Goal: Information Seeking & Learning: Understand process/instructions

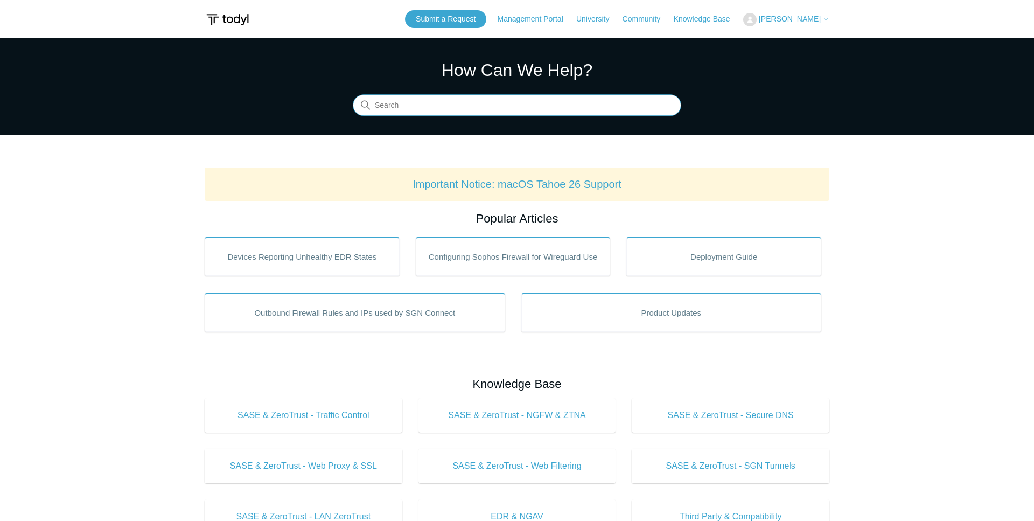
click at [447, 100] on input "Search" at bounding box center [517, 106] width 329 height 22
type input "meraki"
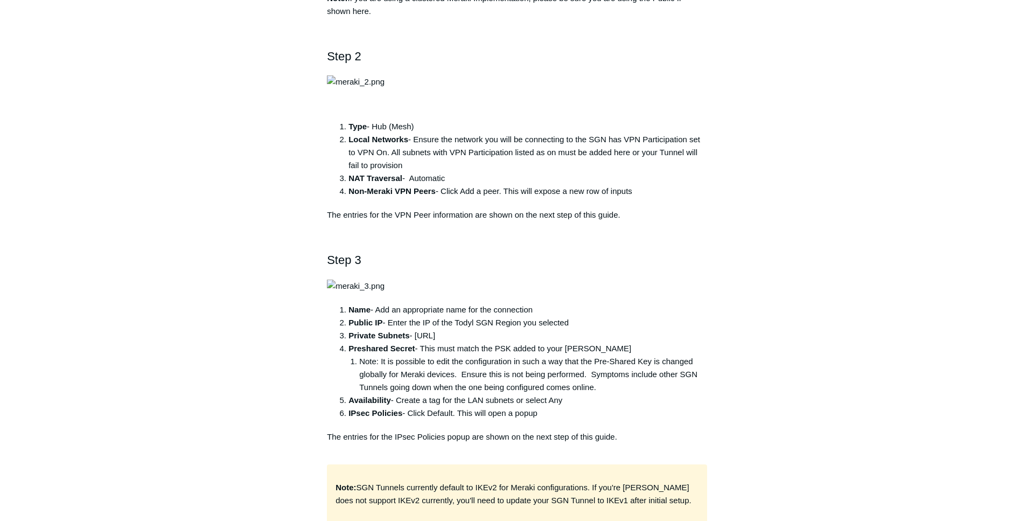
scroll to position [550, 0]
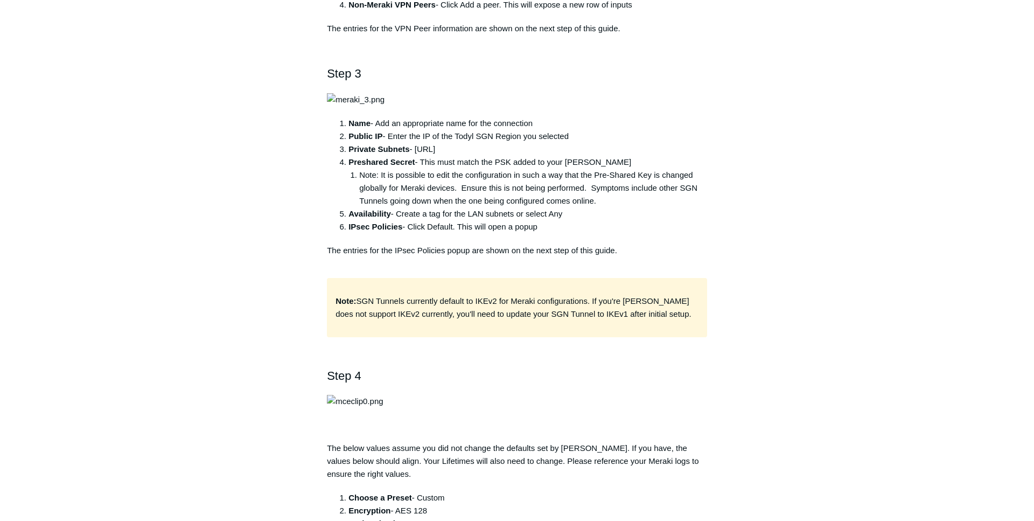
scroll to position [769, 0]
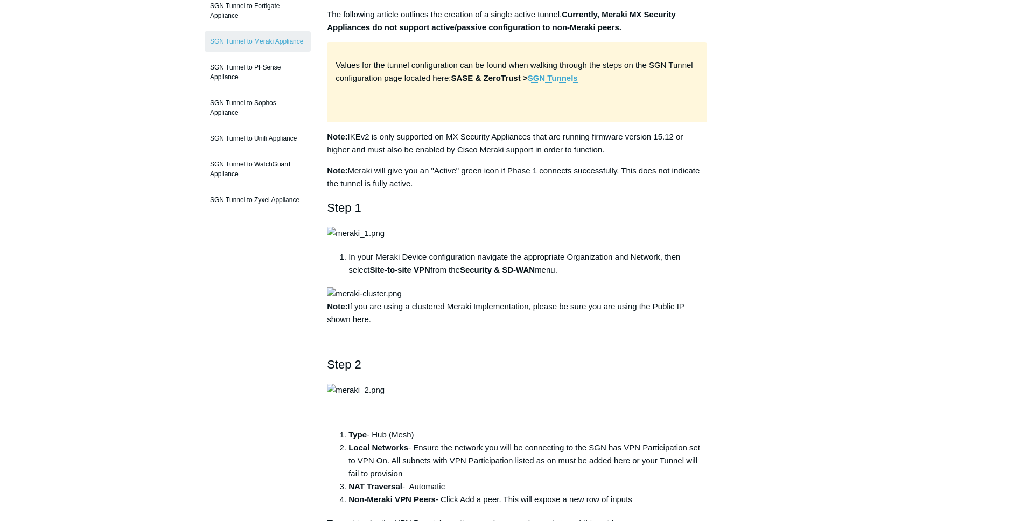
scroll to position [0, 0]
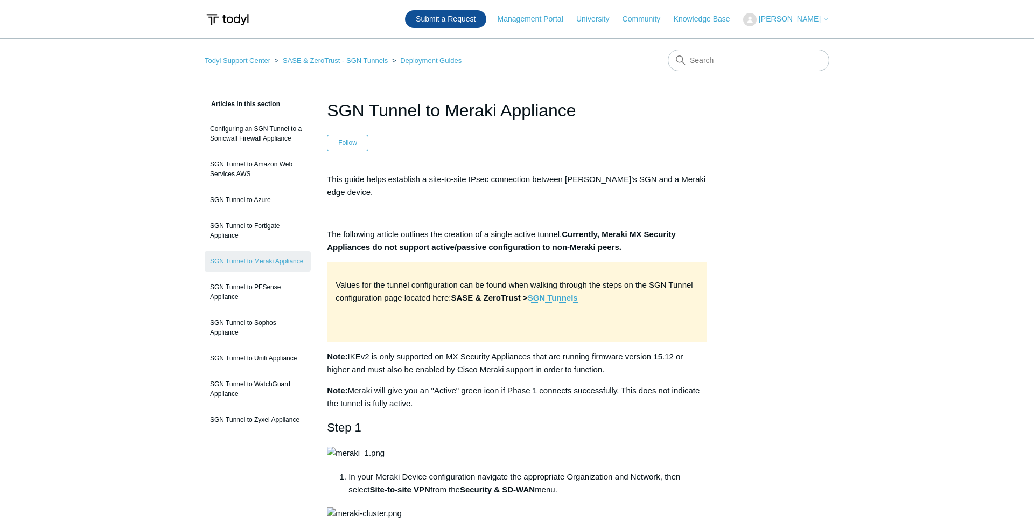
click at [464, 22] on link "Submit a Request" at bounding box center [445, 19] width 81 height 18
click at [699, 21] on link "Knowledge Base" at bounding box center [707, 18] width 67 height 11
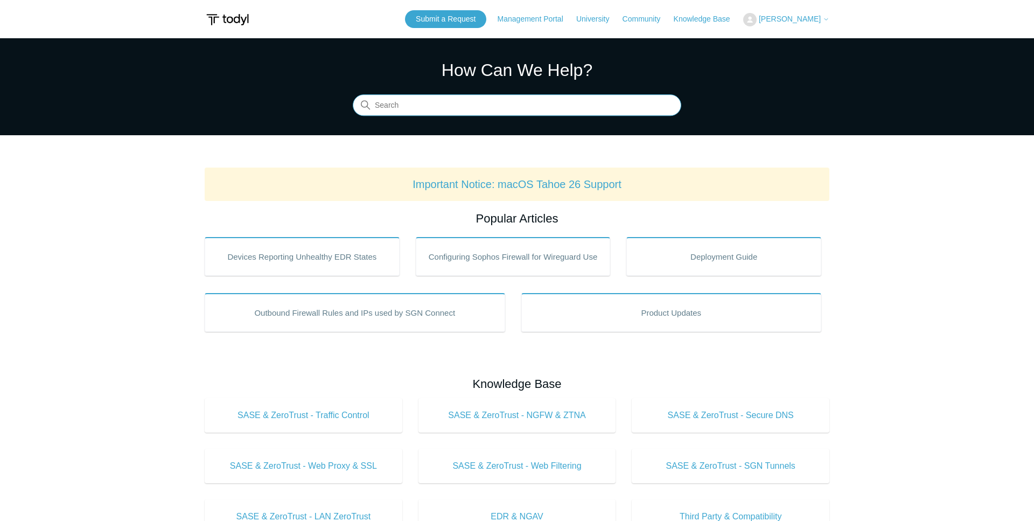
click at [486, 102] on input "Search" at bounding box center [517, 106] width 329 height 22
paste input "ikev1 or ikev2"
drag, startPoint x: 402, startPoint y: 107, endPoint x: 338, endPoint y: 108, distance: 64.7
click at [353, 107] on input "ikev1 or ikev2" at bounding box center [517, 106] width 329 height 22
type input "ikev2"
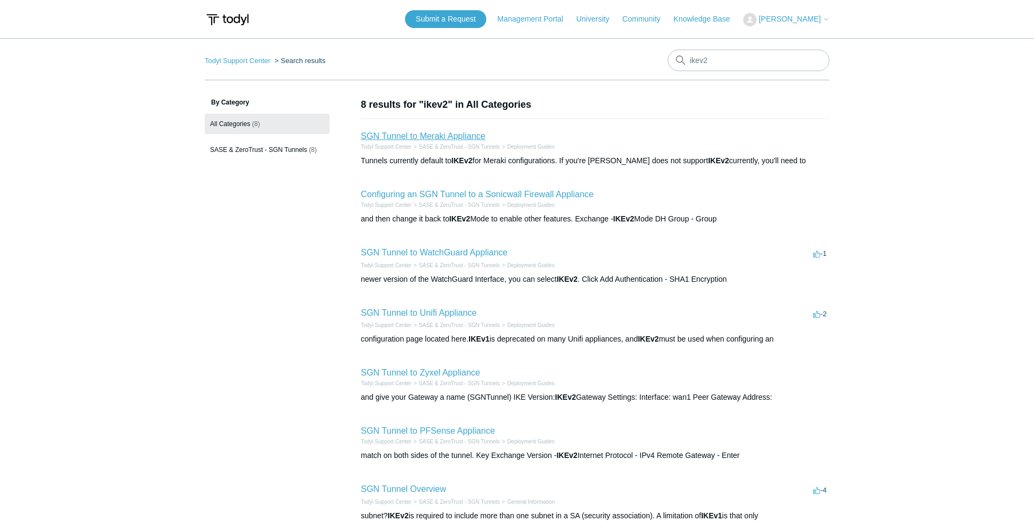
click at [432, 133] on link "SGN Tunnel to Meraki Appliance" at bounding box center [423, 135] width 124 height 9
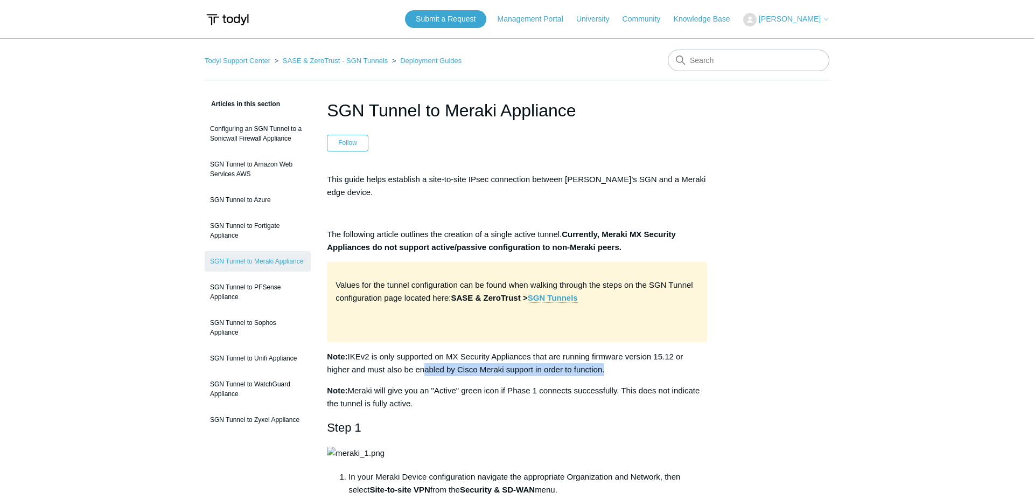
drag, startPoint x: 423, startPoint y: 358, endPoint x: 606, endPoint y: 355, distance: 182.7
click at [606, 355] on p "Note: IKEv2 is only supported on MX Security Appliances that are running firmwa…" at bounding box center [517, 363] width 380 height 26
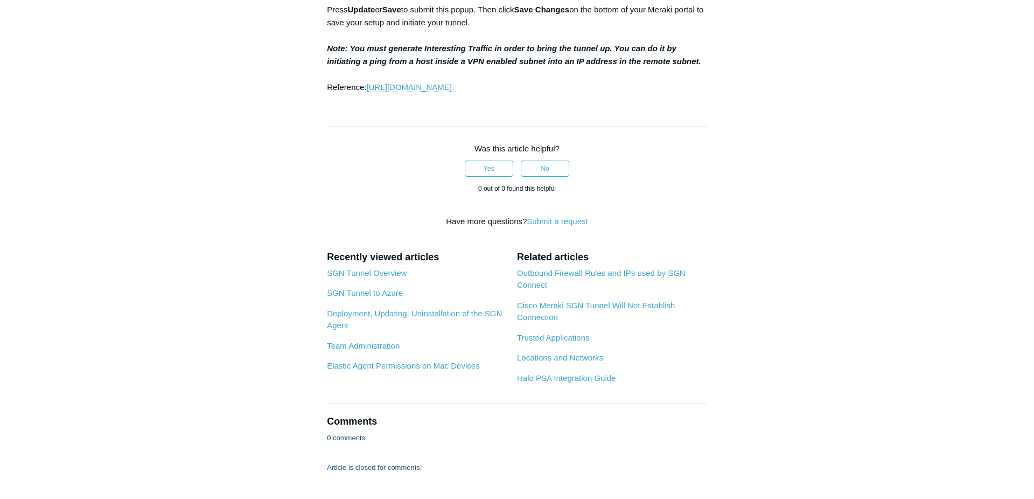
drag, startPoint x: 334, startPoint y: 251, endPoint x: 675, endPoint y: 258, distance: 341.1
copy p "Note: SGN Tunnels currently default to IKEv2 for Meraki configurations. If you'…"
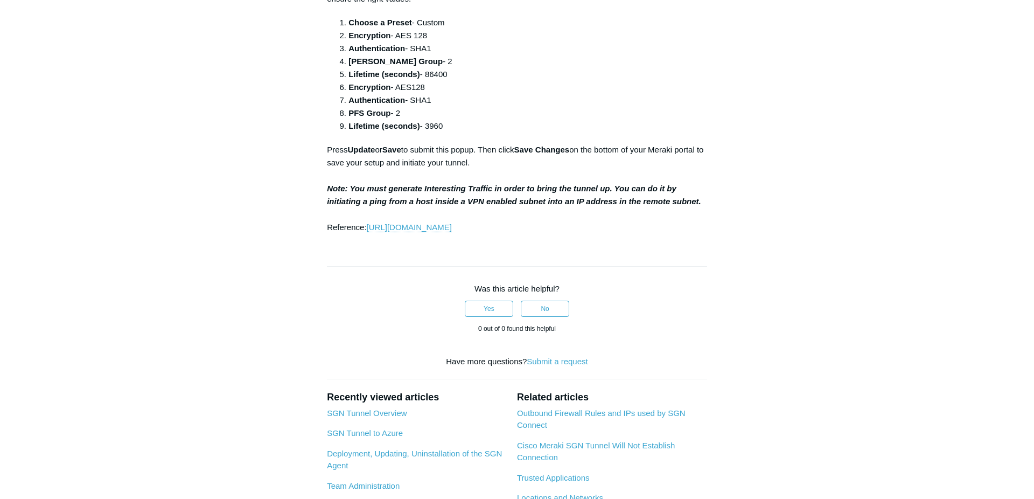
scroll to position [1220, 0]
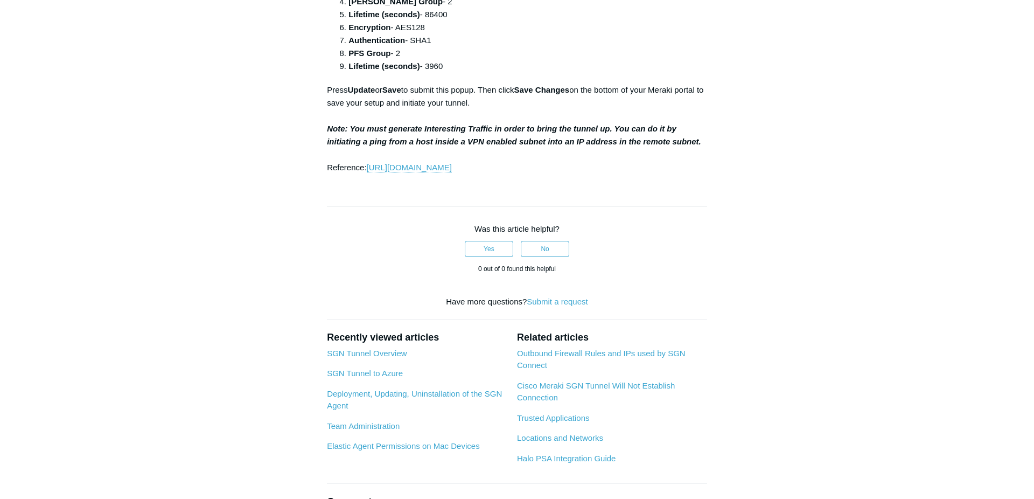
scroll to position [1275, 0]
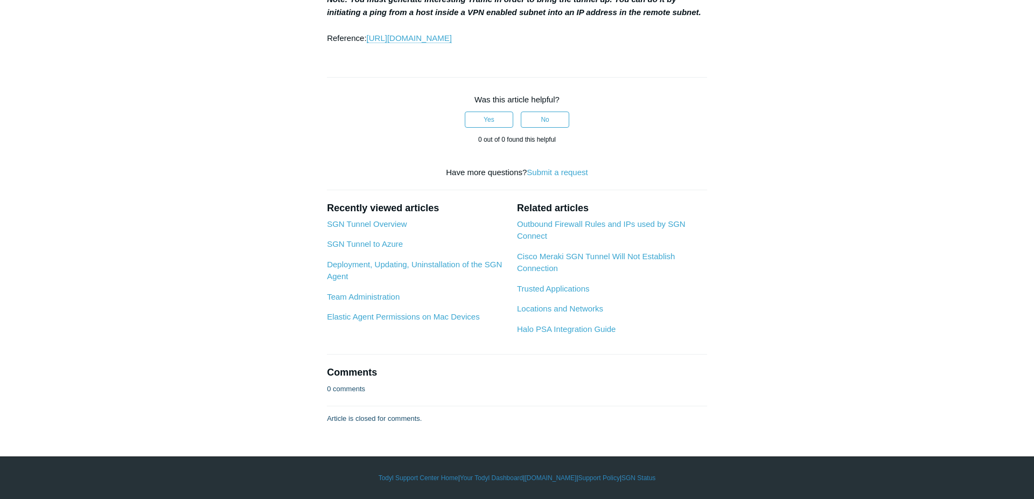
scroll to position [2044, 0]
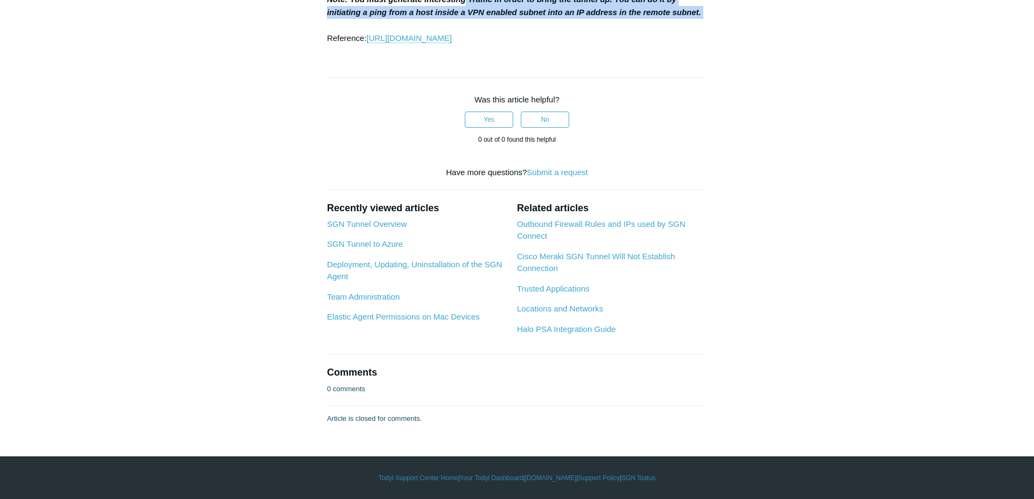
drag, startPoint x: 464, startPoint y: 290, endPoint x: 706, endPoint y: 303, distance: 242.2
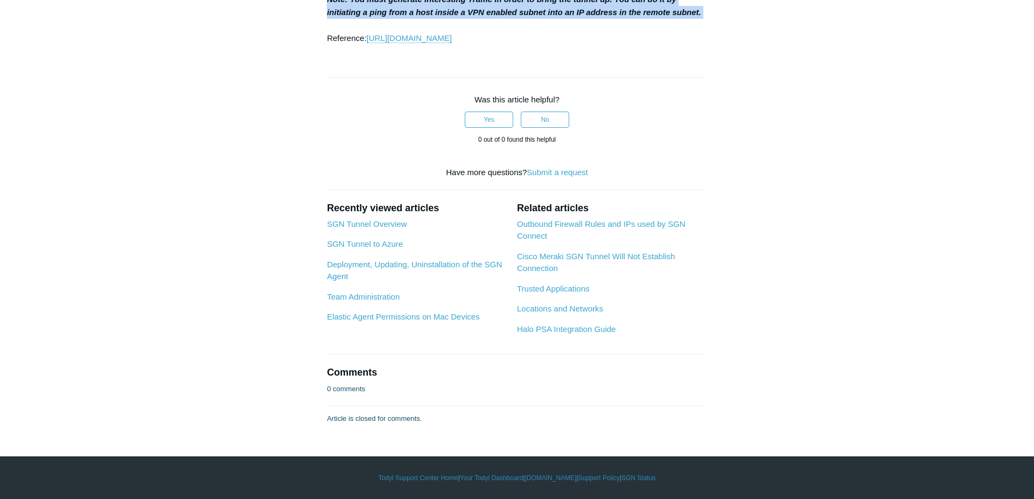
drag, startPoint x: 703, startPoint y: 304, endPoint x: 319, endPoint y: 289, distance: 383.9
click at [581, 17] on strong "Note: You must generate Interesting Traffic in order to bring the tunnel up. Yo…" at bounding box center [514, 6] width 374 height 22
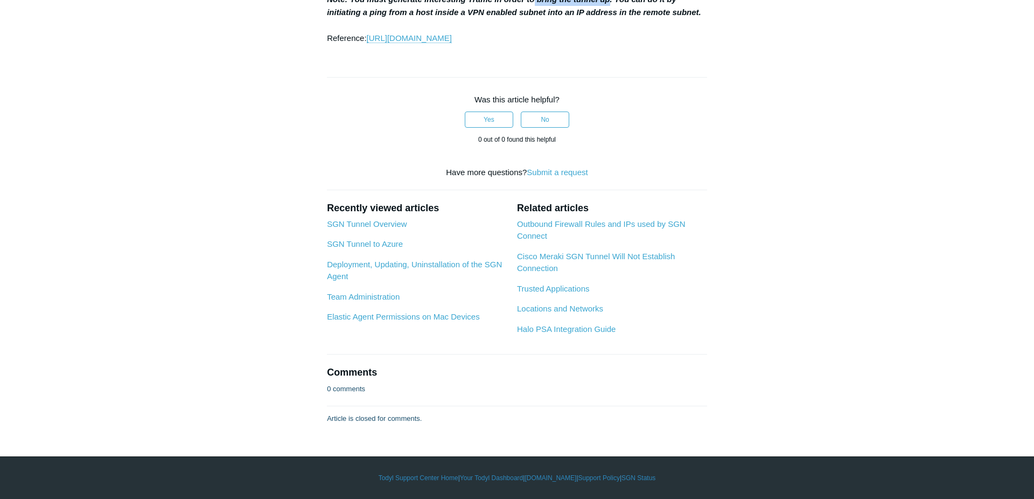
drag, startPoint x: 536, startPoint y: 291, endPoint x: 609, endPoint y: 289, distance: 72.8
click at [609, 17] on strong "Note: You must generate Interesting Traffic in order to bring the tunnel up. Yo…" at bounding box center [514, 6] width 374 height 22
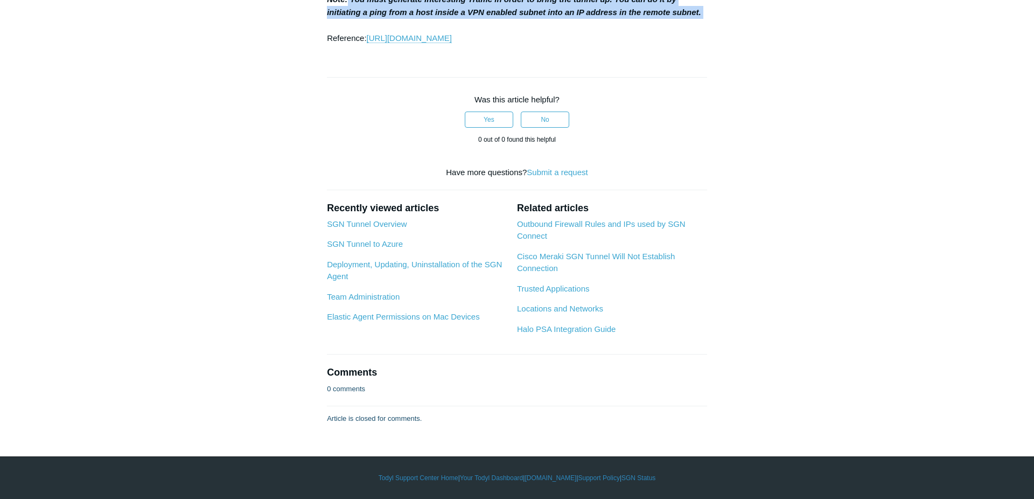
drag, startPoint x: 347, startPoint y: 234, endPoint x: 708, endPoint y: 246, distance: 361.7
copy strong "You must generate Interesting Traffic in order to bring the tunnel up. You can …"
click at [369, 17] on strong "Note: You must generate Interesting Traffic in order to bring the tunnel up. Yo…" at bounding box center [514, 6] width 374 height 22
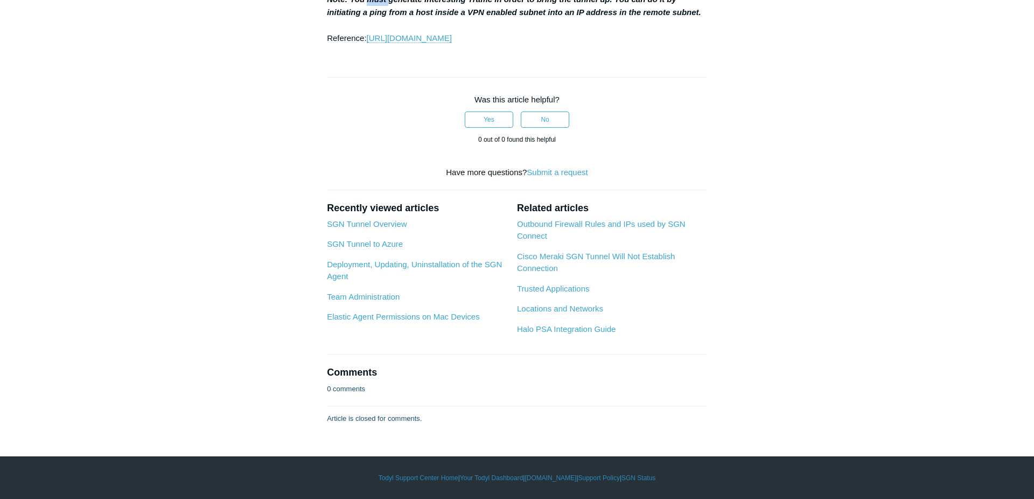
click at [369, 17] on strong "Note: You must generate Interesting Traffic in order to bring the tunnel up. Yo…" at bounding box center [514, 6] width 374 height 22
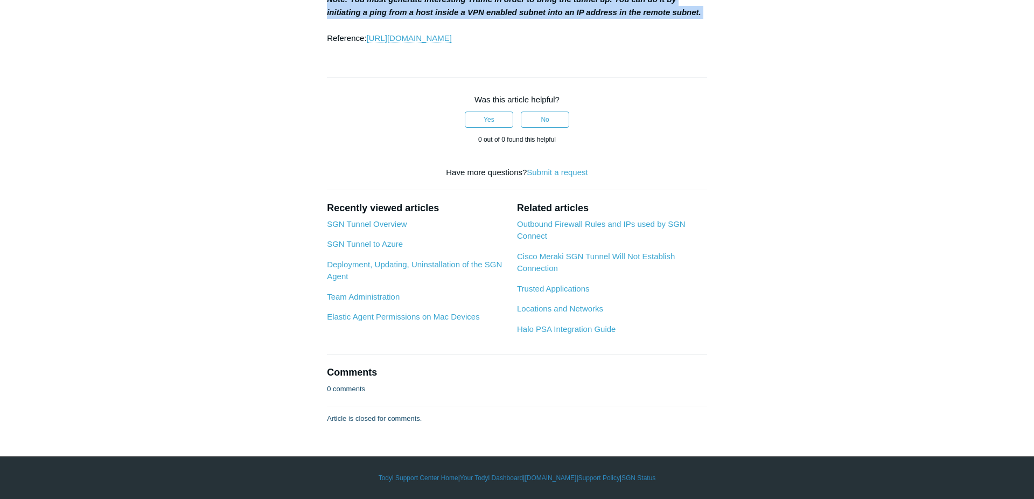
click at [369, 17] on strong "Note: You must generate Interesting Traffic in order to bring the tunnel up. Yo…" at bounding box center [514, 6] width 374 height 22
copy p "Note: You must generate Interesting Traffic in order to bring the tunnel up. Yo…"
drag, startPoint x: 329, startPoint y: 234, endPoint x: 755, endPoint y: 255, distance: 426.6
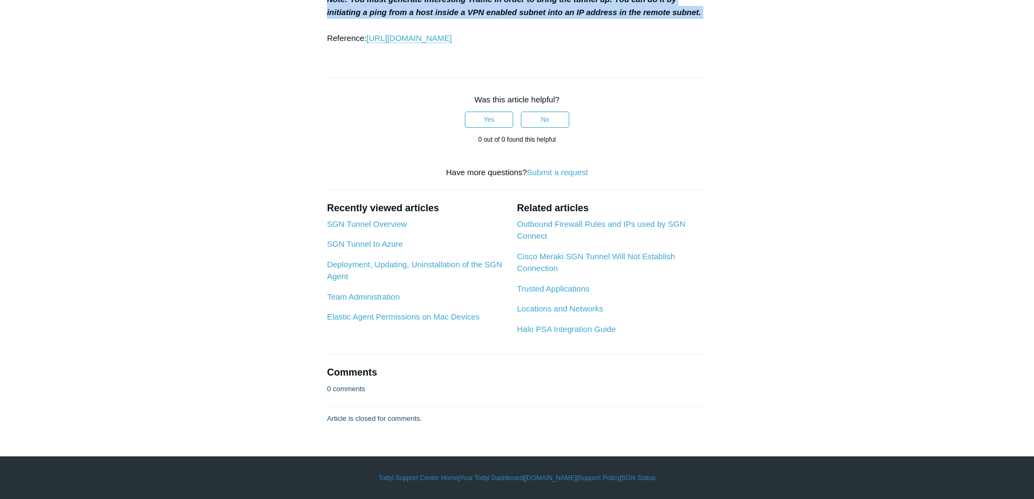
copy strong "Note: You must generate Interesting Traffic in order to bring the tunnel up. Yo…"
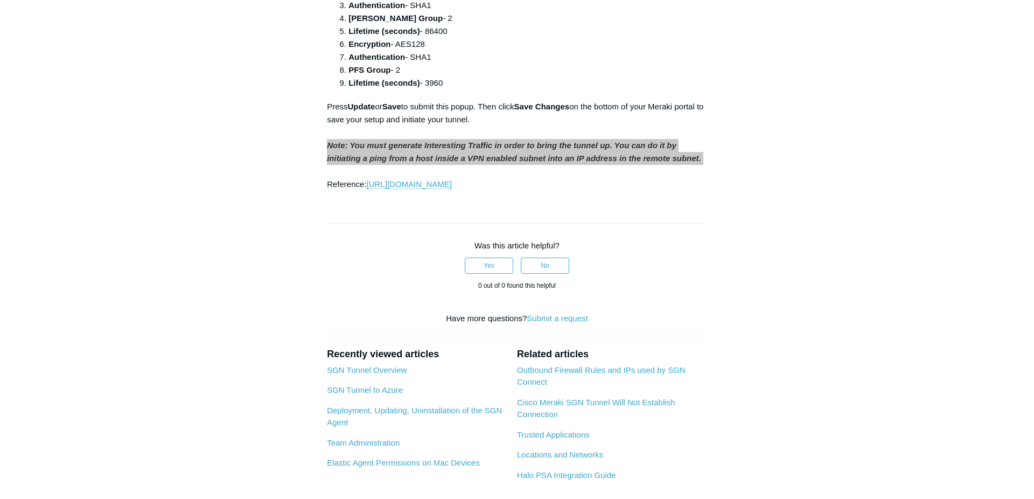
scroll to position [1220, 0]
